Goal: Find specific page/section: Find specific page/section

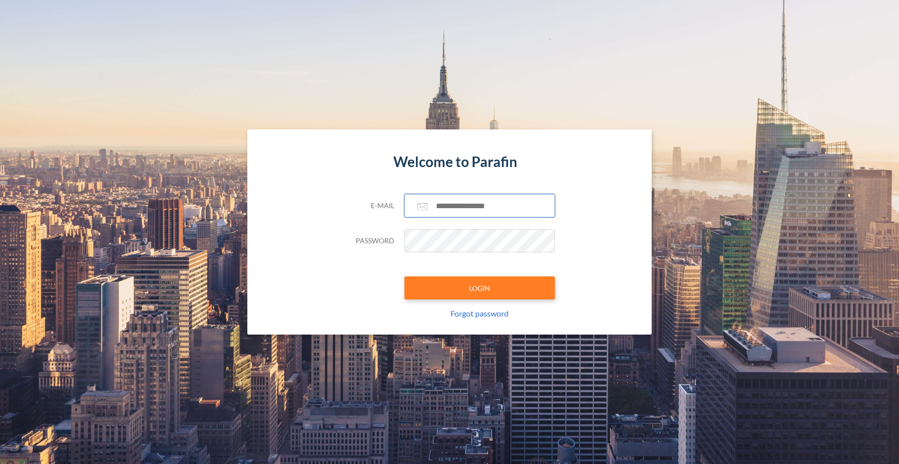
click at [459, 206] on input "text" at bounding box center [480, 205] width 151 height 23
type input "**********"
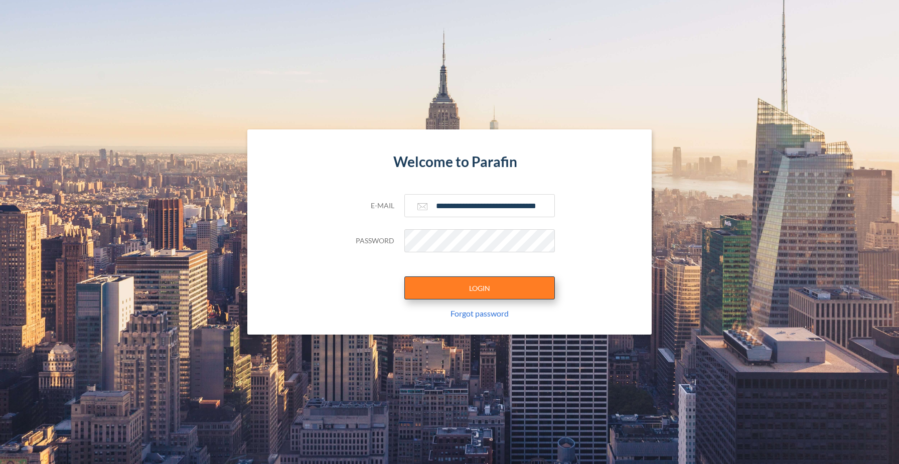
click at [488, 281] on button "LOGIN" at bounding box center [480, 288] width 151 height 23
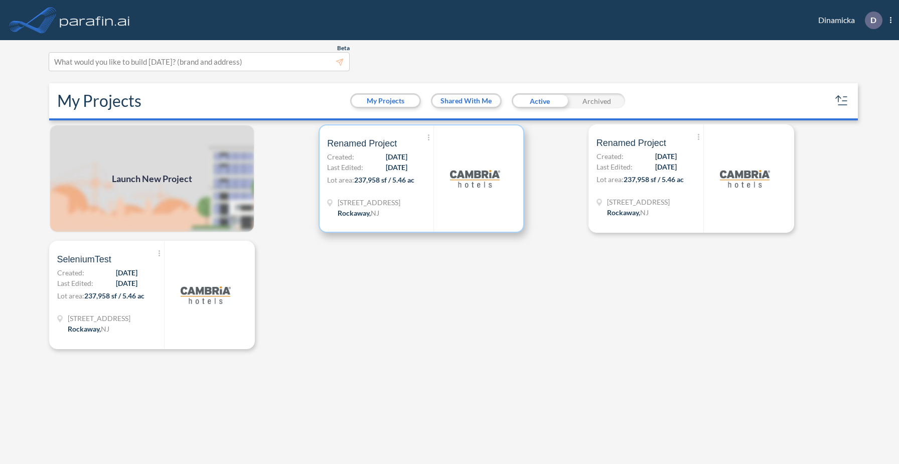
click at [461, 193] on img at bounding box center [475, 179] width 50 height 50
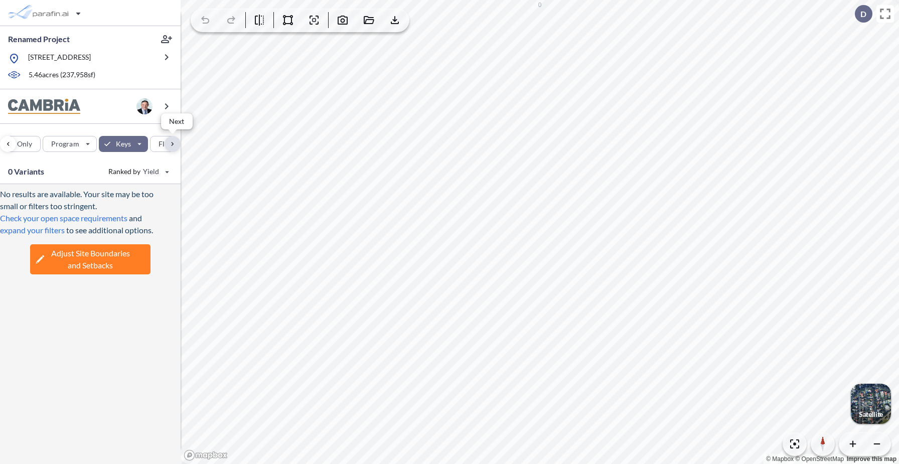
scroll to position [0, 122]
click at [102, 145] on div "button" at bounding box center [95, 144] width 49 height 16
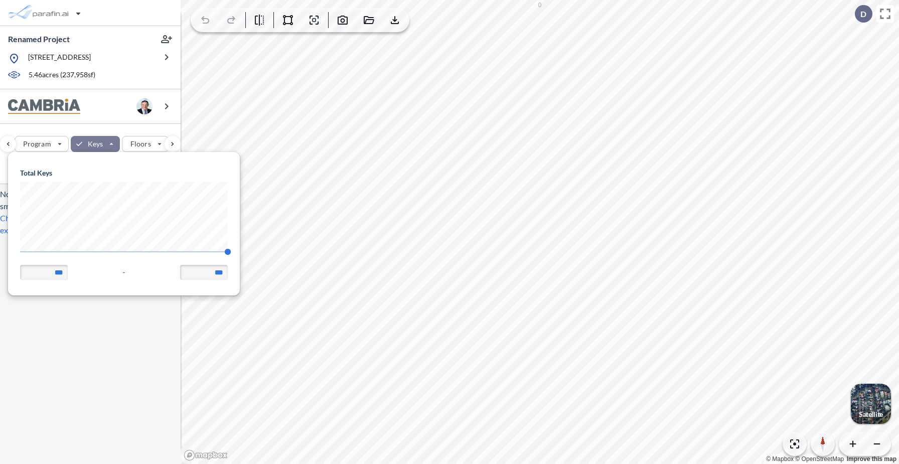
scroll to position [143, 232]
click at [0, 257] on body "Renamed Project [STREET_ADDRESS] 5.46 acres ( 237,958 sf) Site Prototypes Only …" at bounding box center [449, 232] width 899 height 464
type input "**"
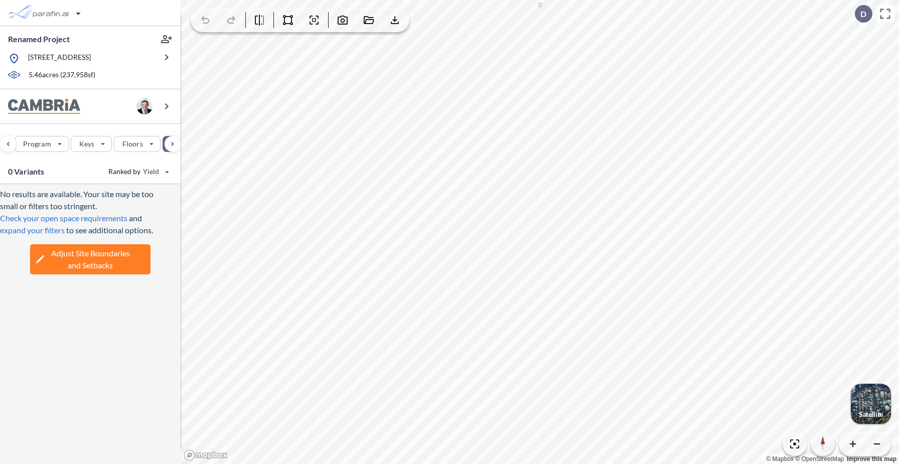
click at [121, 128] on div "Site Prototypes Only Program Keys Floors Height FAR Room mix Budget" at bounding box center [90, 142] width 181 height 36
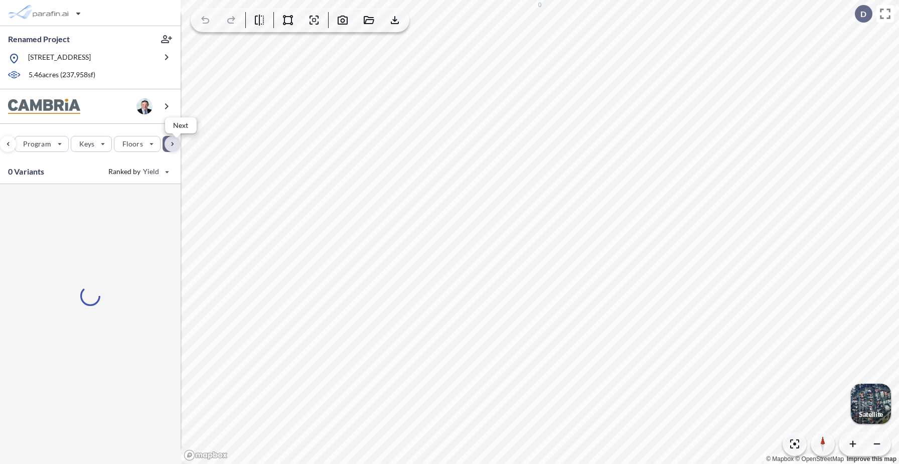
click at [173, 144] on div "button" at bounding box center [173, 144] width 16 height 16
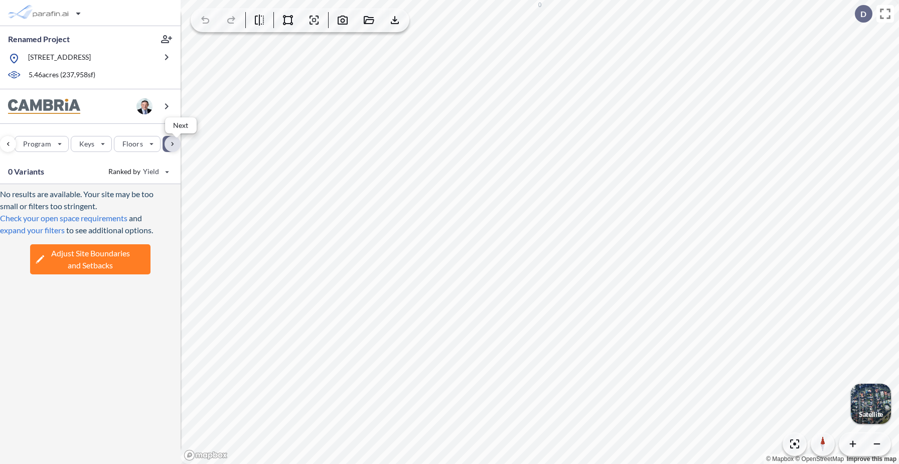
scroll to position [0, 263]
click at [65, 144] on div "button" at bounding box center [50, 144] width 56 height 16
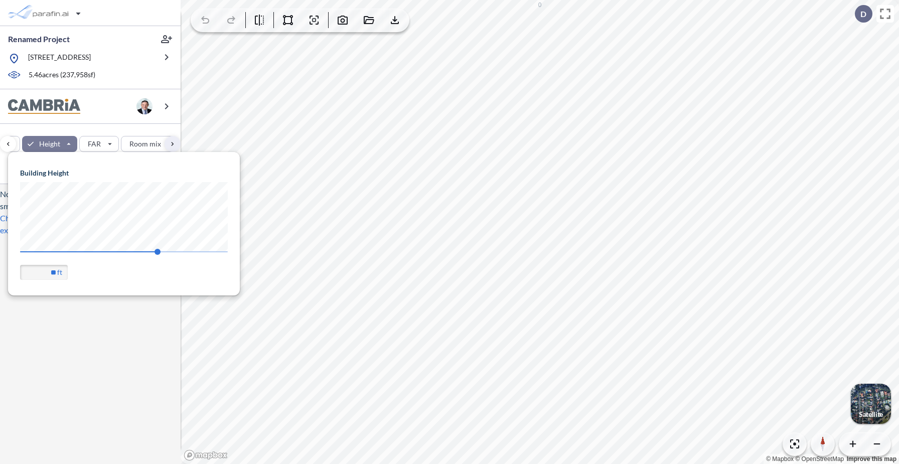
scroll to position [143, 232]
click at [268, 253] on body "Renamed Project [STREET_ADDRESS] 5.46 acres ( 237,958 sf) Site Prototypes Only …" at bounding box center [449, 232] width 899 height 464
type input "**"
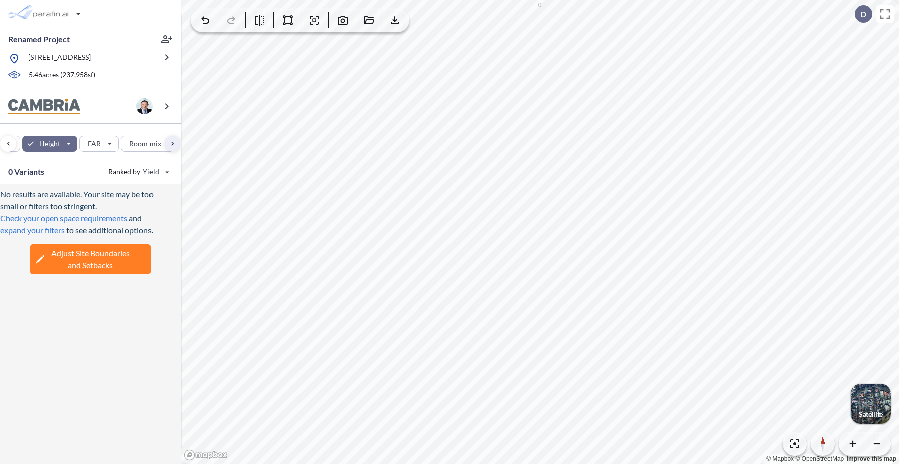
click at [123, 127] on div "Site Prototypes Only Program Keys Floors Height FAR Room mix Budget" at bounding box center [90, 142] width 181 height 36
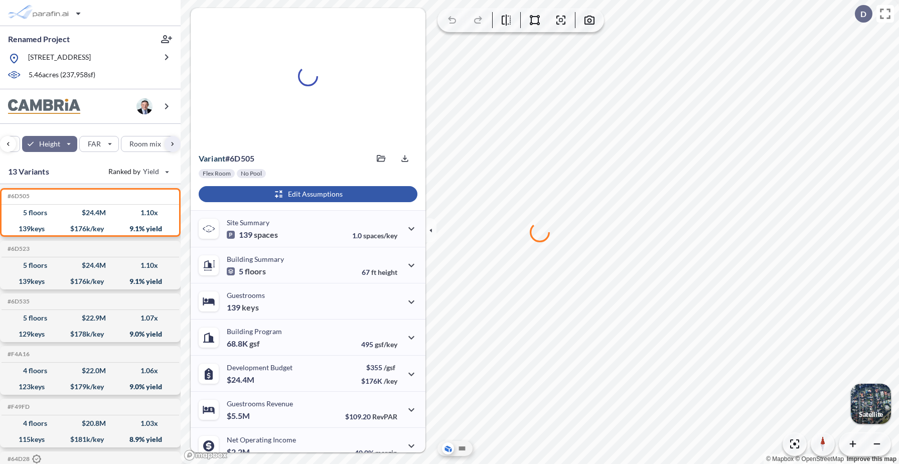
click at [320, 195] on div "button" at bounding box center [308, 194] width 219 height 16
